Goal: Book appointment/travel/reservation

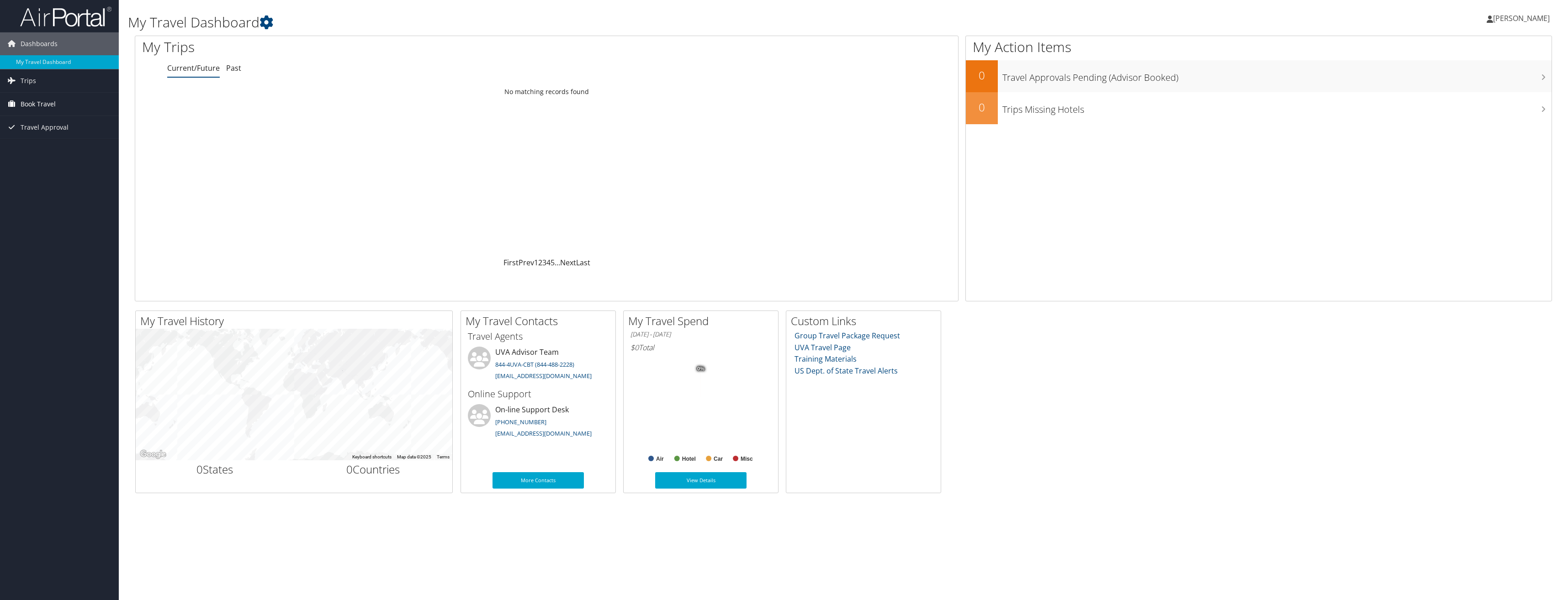
click at [39, 102] on span "Book Travel" at bounding box center [38, 104] width 35 height 23
click at [47, 151] on link "Book/Manage Online Trips" at bounding box center [59, 149] width 119 height 13
